Goal: Task Accomplishment & Management: Manage account settings

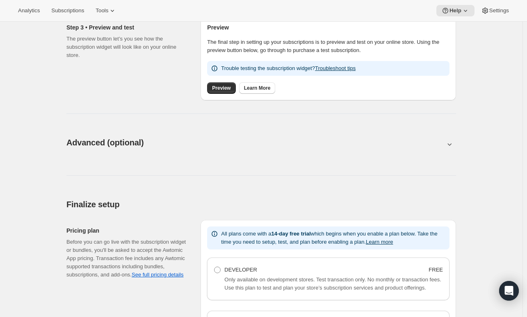
scroll to position [410, 0]
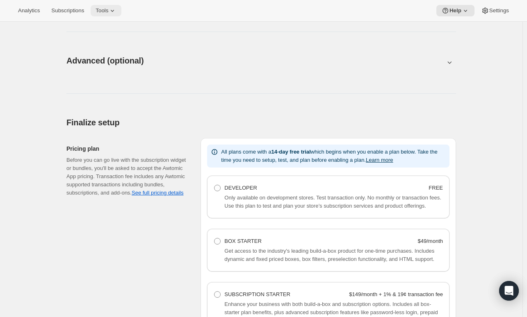
click at [107, 16] on button "Tools" at bounding box center [106, 10] width 31 height 11
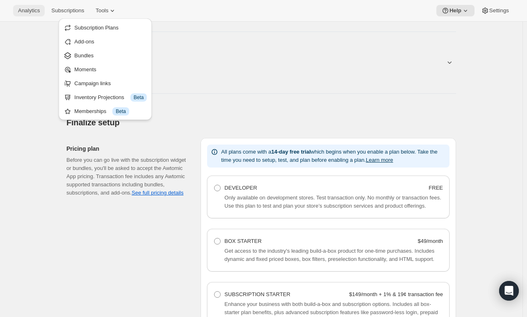
click at [34, 9] on span "Analytics" at bounding box center [29, 10] width 22 height 7
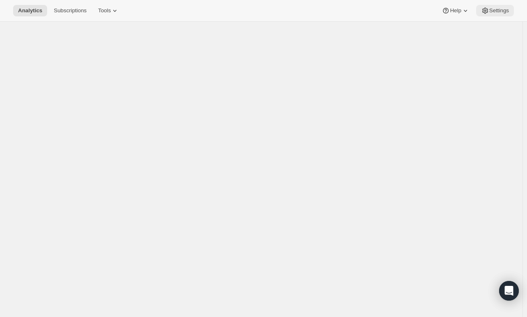
click at [500, 7] on button "Settings" at bounding box center [495, 10] width 38 height 11
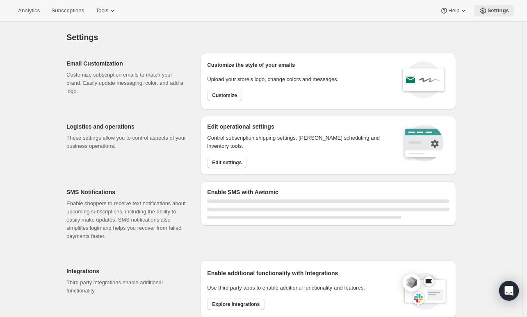
select select "01:00"
select select "10:00"
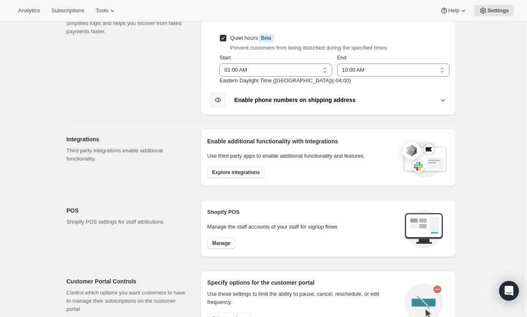
scroll to position [246, 0]
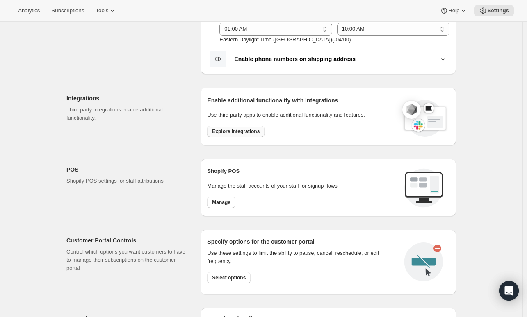
drag, startPoint x: 242, startPoint y: 137, endPoint x: 250, endPoint y: 132, distance: 9.6
click at [244, 134] on div "Enable additional functionality with Integrations Use third party apps to enabl…" at bounding box center [328, 116] width 242 height 45
click at [251, 132] on span "Explore integrations" at bounding box center [236, 131] width 48 height 7
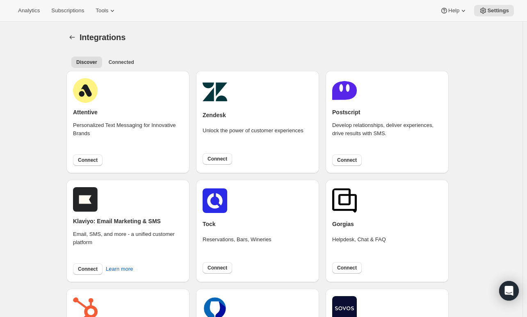
scroll to position [41, 0]
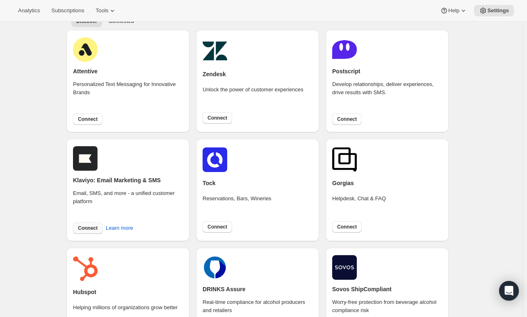
click at [82, 227] on span "Connect" at bounding box center [88, 228] width 20 height 7
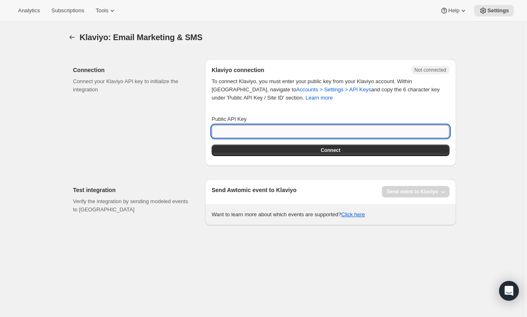
click at [294, 133] on input "Public API Key" at bounding box center [330, 131] width 238 height 13
click at [254, 129] on input "Public API Key" at bounding box center [330, 131] width 238 height 13
paste input "QZdsn4"
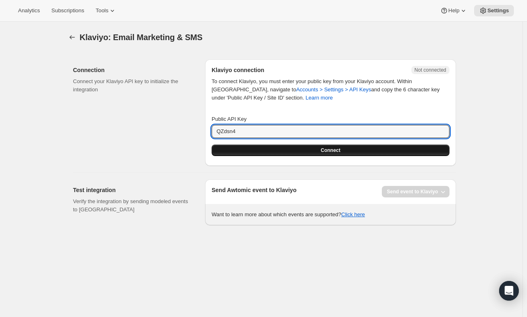
type input "QZdsn4"
click at [262, 148] on button "Connect" at bounding box center [330, 150] width 238 height 11
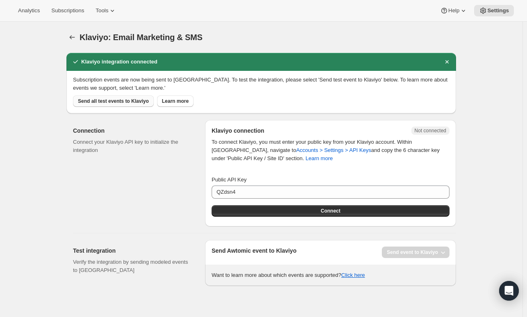
click at [135, 106] on button "Send all test events to Klaviyo" at bounding box center [113, 100] width 81 height 11
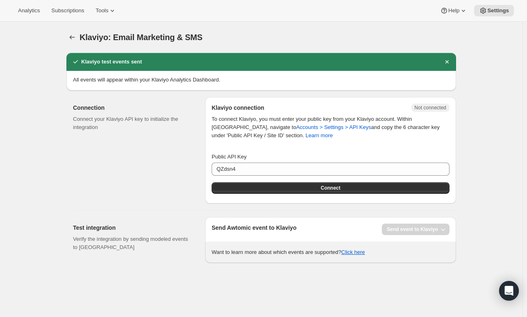
click at [149, 131] on p "Connect your Klaviyo API key to initialize the integration" at bounding box center [132, 123] width 119 height 16
click at [343, 226] on div "Send Awtomic event to Klaviyo Send event to [GEOGRAPHIC_DATA]" at bounding box center [330, 229] width 238 height 11
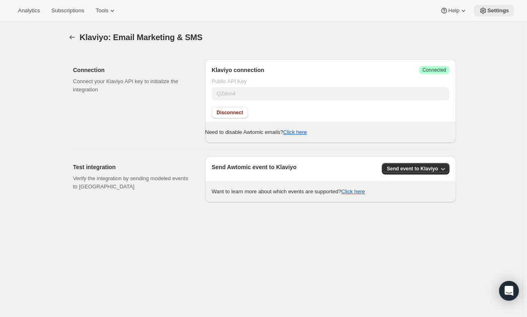
click at [505, 14] on button "Settings" at bounding box center [494, 10] width 40 height 11
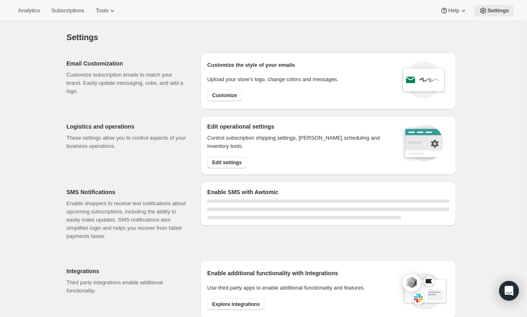
select select "01:00"
select select "10:00"
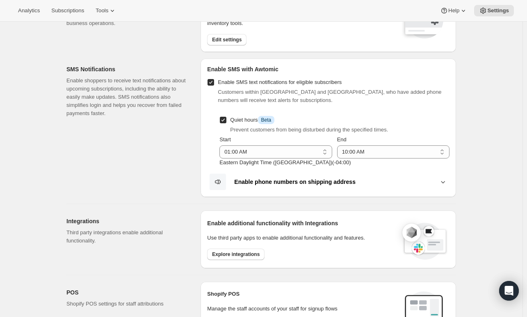
scroll to position [164, 0]
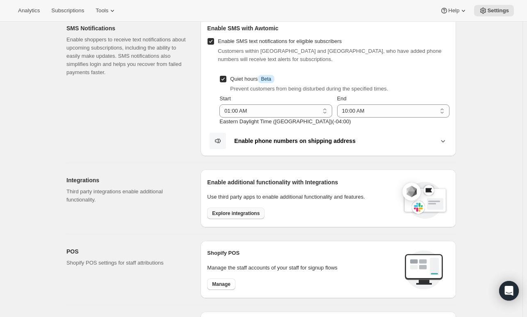
click at [247, 209] on button "Explore integrations" at bounding box center [235, 213] width 57 height 11
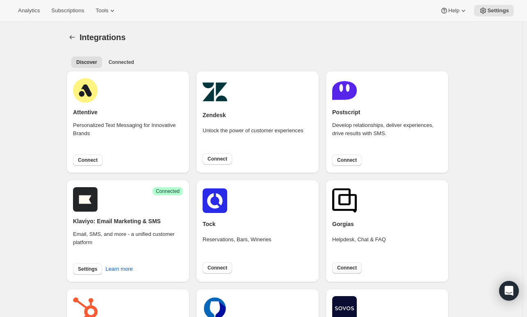
click at [354, 267] on span "Connect" at bounding box center [347, 268] width 20 height 7
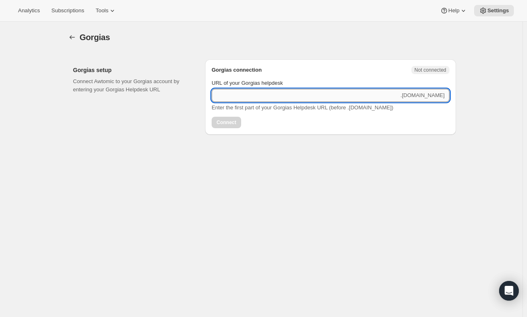
click at [262, 96] on input "URL of your Gorgias helpdesk" at bounding box center [304, 95] width 187 height 13
type input "tractorathome"
click at [236, 124] on span "Connect" at bounding box center [226, 122] width 20 height 7
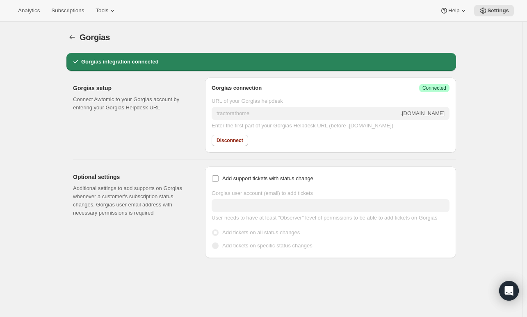
click at [79, 45] on div "Gorgias. This page is ready Gorgias" at bounding box center [260, 37] width 389 height 31
click at [76, 40] on icon "button" at bounding box center [72, 37] width 8 height 8
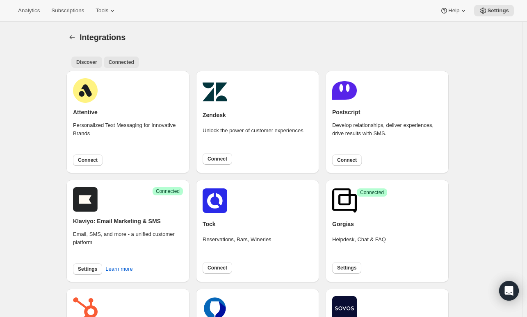
click at [125, 60] on span "Connected" at bounding box center [121, 62] width 25 height 7
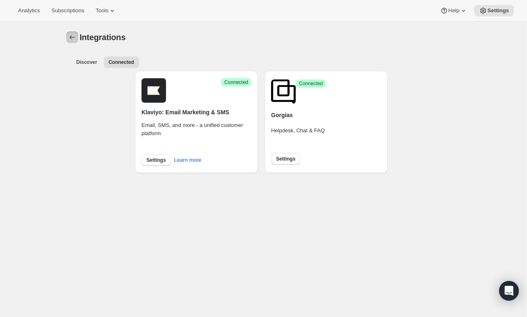
click at [72, 41] on icon "Settings" at bounding box center [72, 37] width 8 height 8
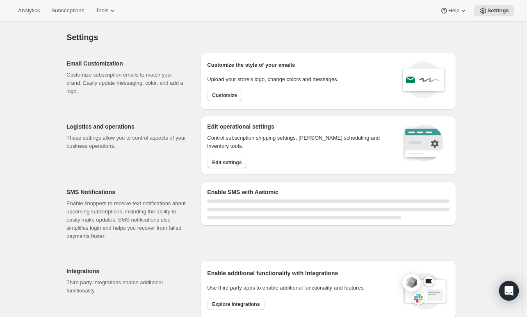
select select "01:00"
select select "10:00"
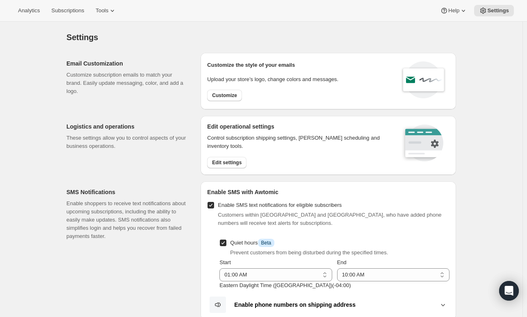
drag, startPoint x: 222, startPoint y: 13, endPoint x: 219, endPoint y: 3, distance: 10.2
click at [222, 12] on div "Analytics Subscriptions Tools Help Settings" at bounding box center [263, 11] width 527 height 22
